Goal: Information Seeking & Learning: Check status

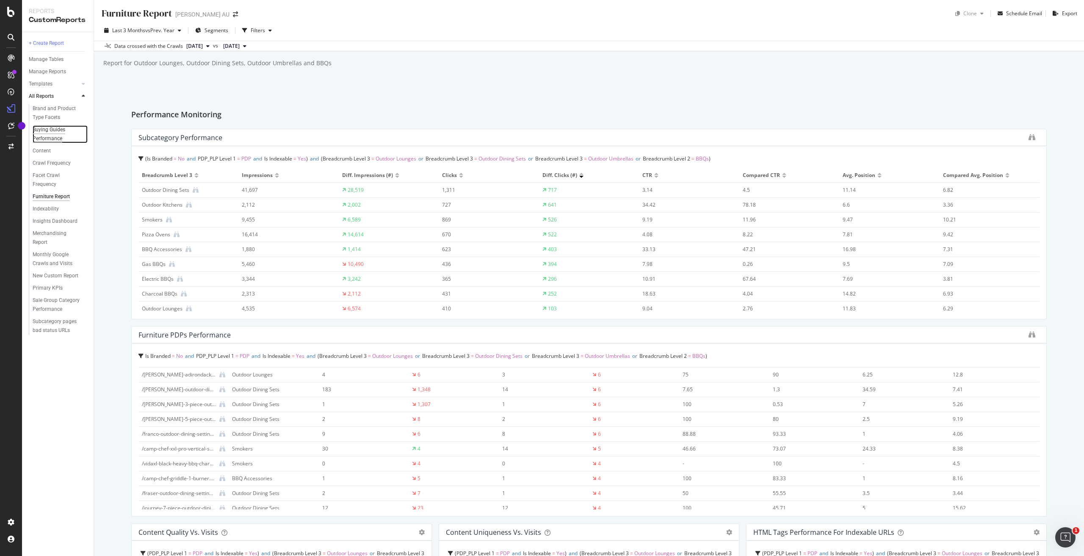
click at [49, 139] on div "Buying Guides Performance" at bounding box center [57, 134] width 49 height 18
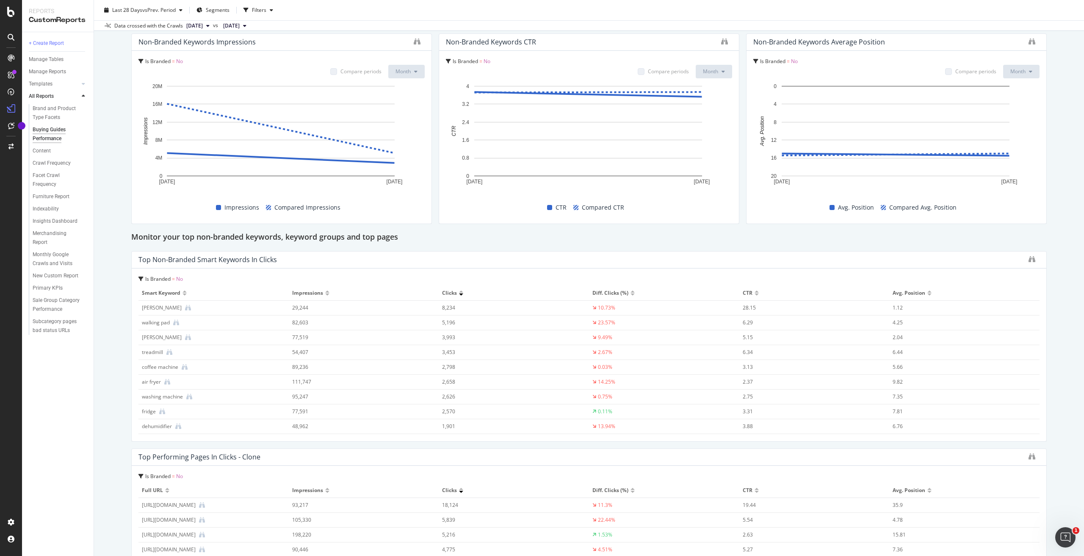
scroll to position [678, 0]
